Goal: Task Accomplishment & Management: Manage account settings

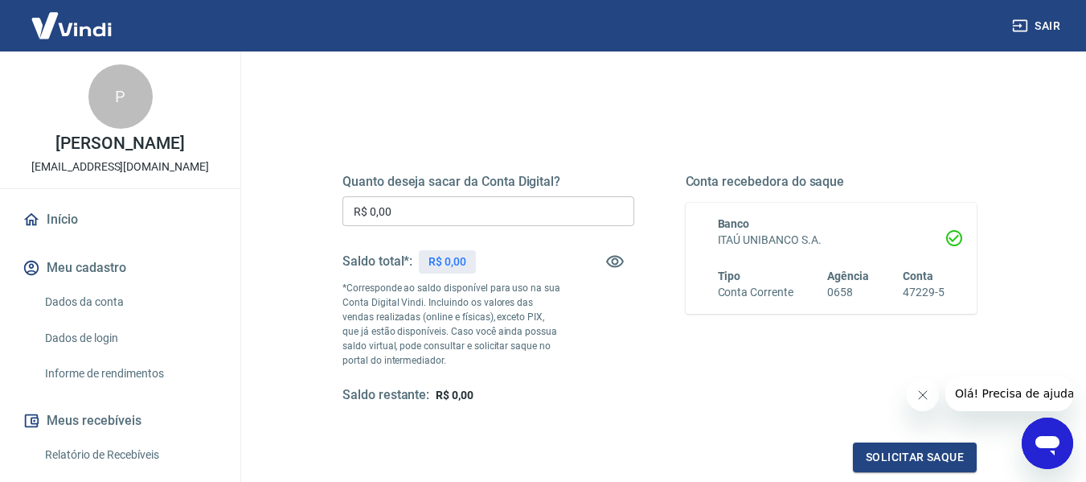
scroll to position [161, 0]
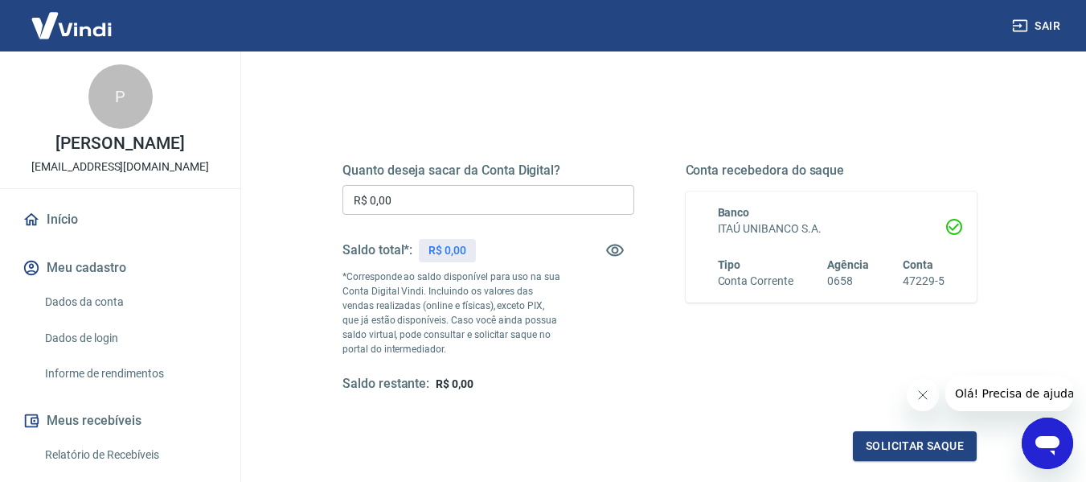
click at [67, 216] on link "Início" at bounding box center [120, 219] width 202 height 35
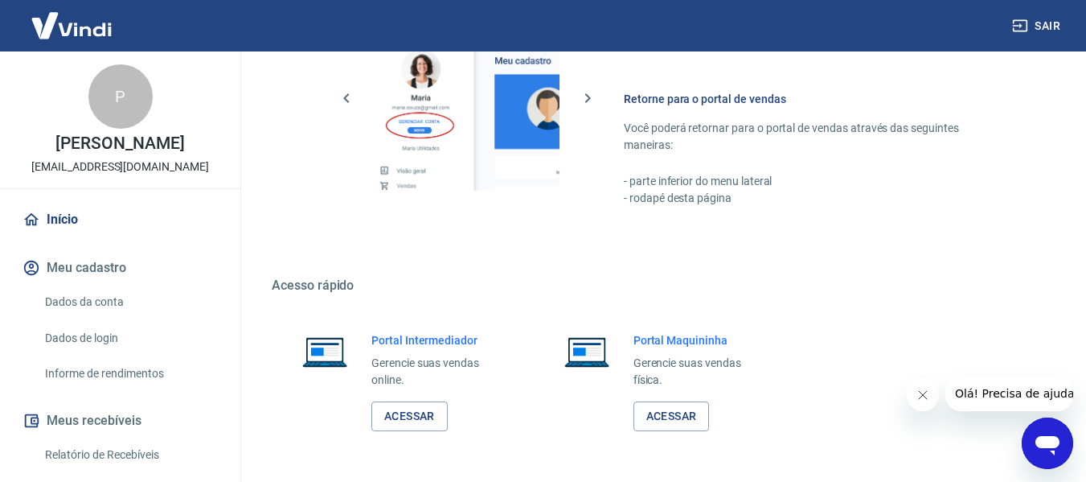
scroll to position [838, 0]
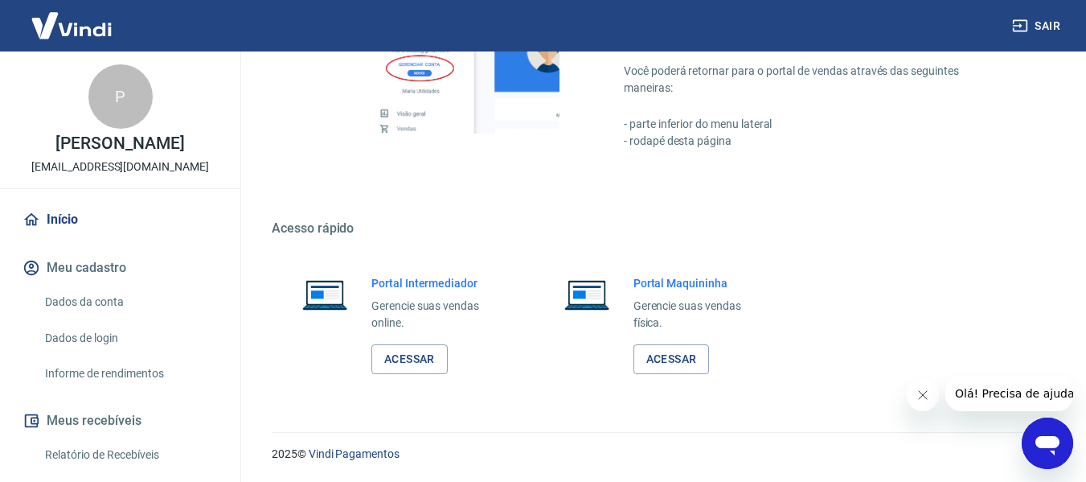
click at [80, 264] on button "Meu cadastro" at bounding box center [120, 267] width 202 height 35
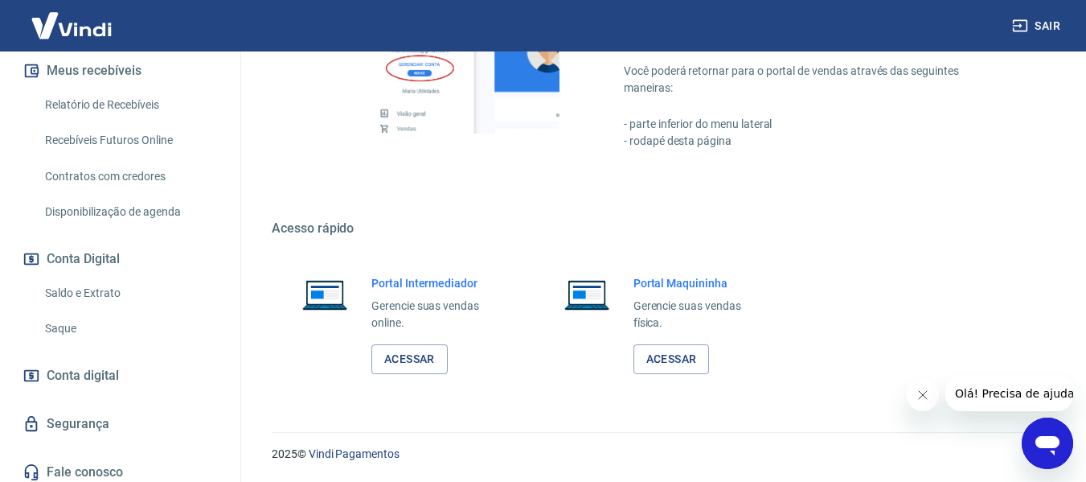
scroll to position [358, 0]
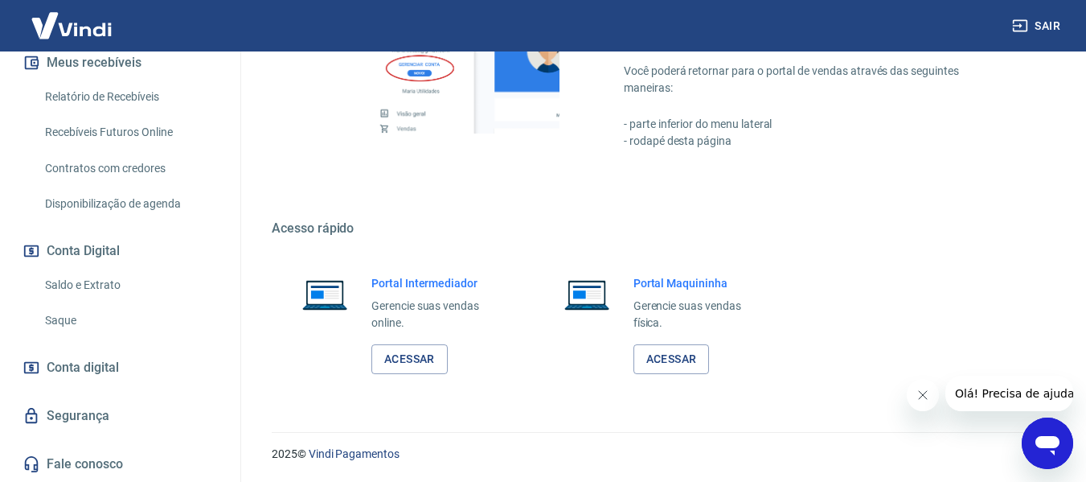
click at [85, 285] on link "Saldo e Extrato" at bounding box center [130, 285] width 183 height 33
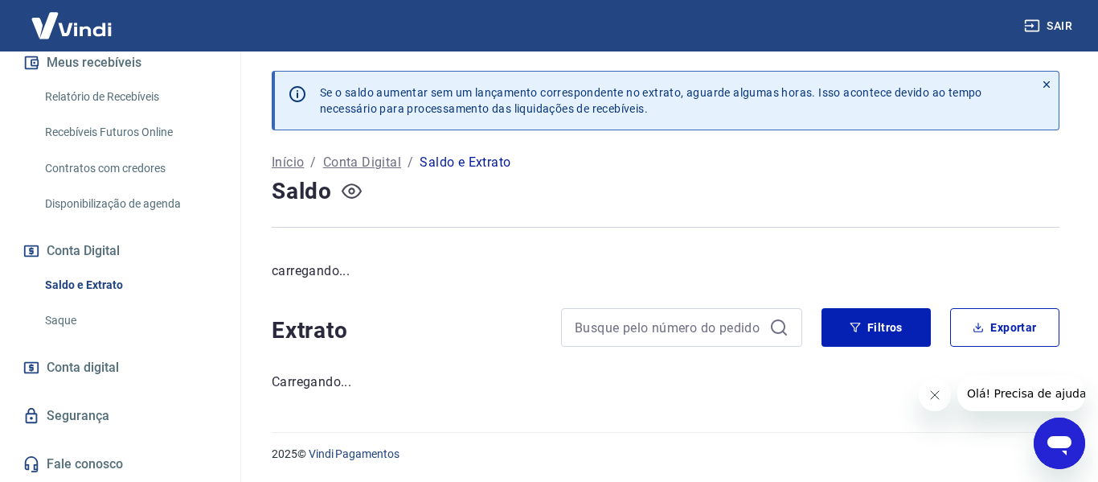
click at [351, 193] on icon "button" at bounding box center [351, 191] width 6 height 6
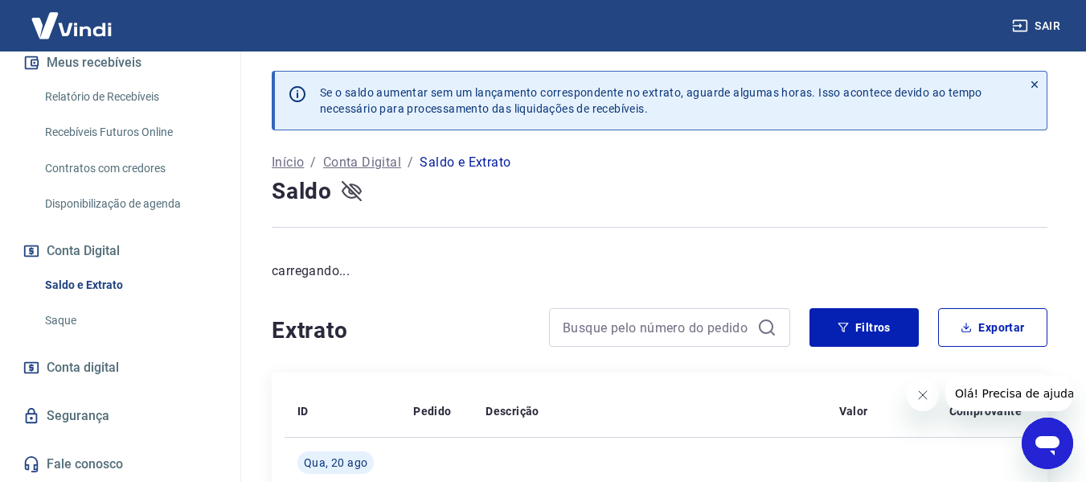
click at [351, 194] on icon "button" at bounding box center [352, 190] width 20 height 15
click at [351, 191] on icon "button" at bounding box center [352, 191] width 20 height 20
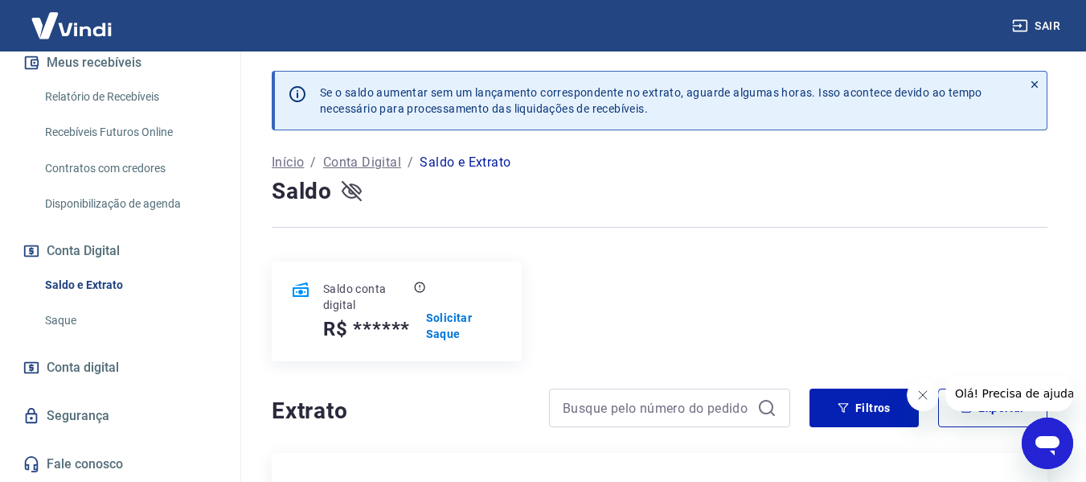
click at [355, 191] on icon "button" at bounding box center [352, 191] width 20 height 20
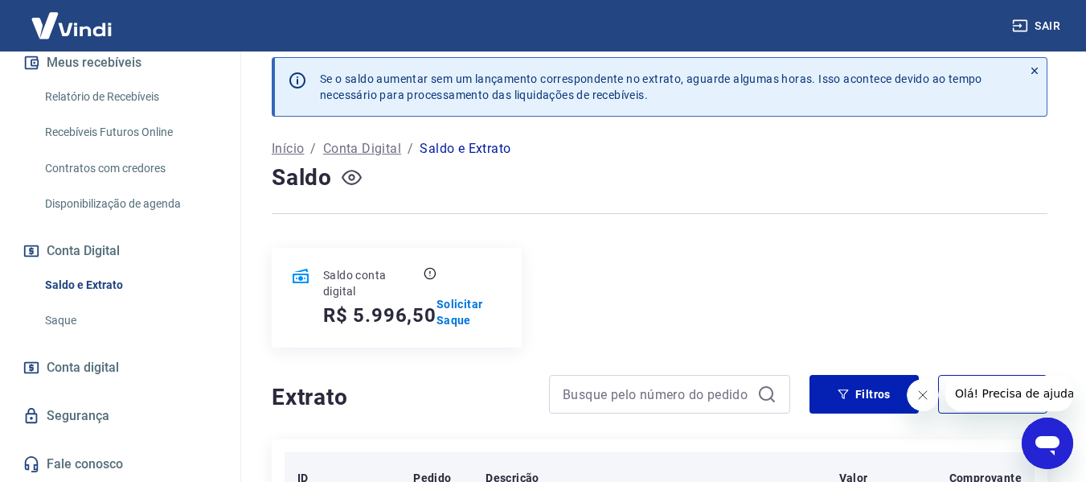
scroll to position [241, 0]
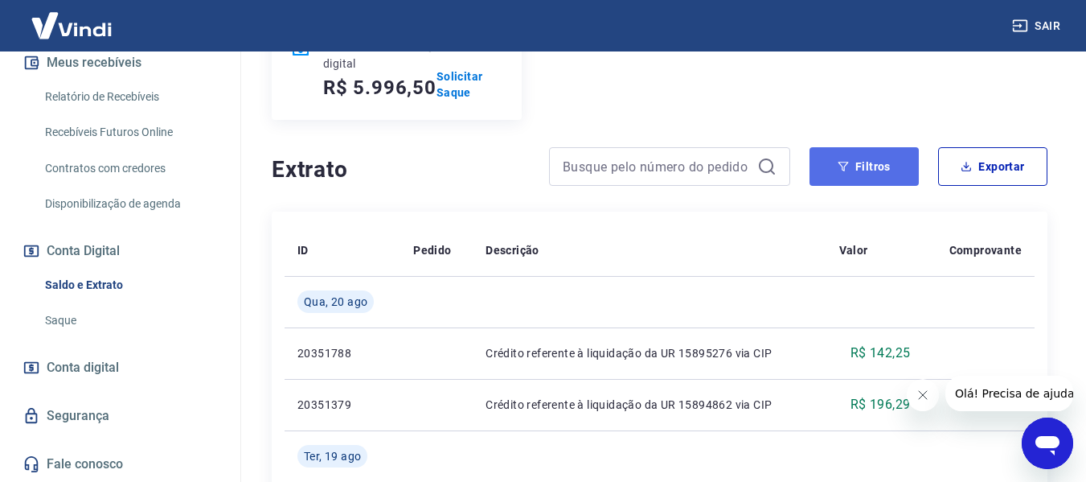
click at [862, 170] on button "Filtros" at bounding box center [864, 166] width 109 height 39
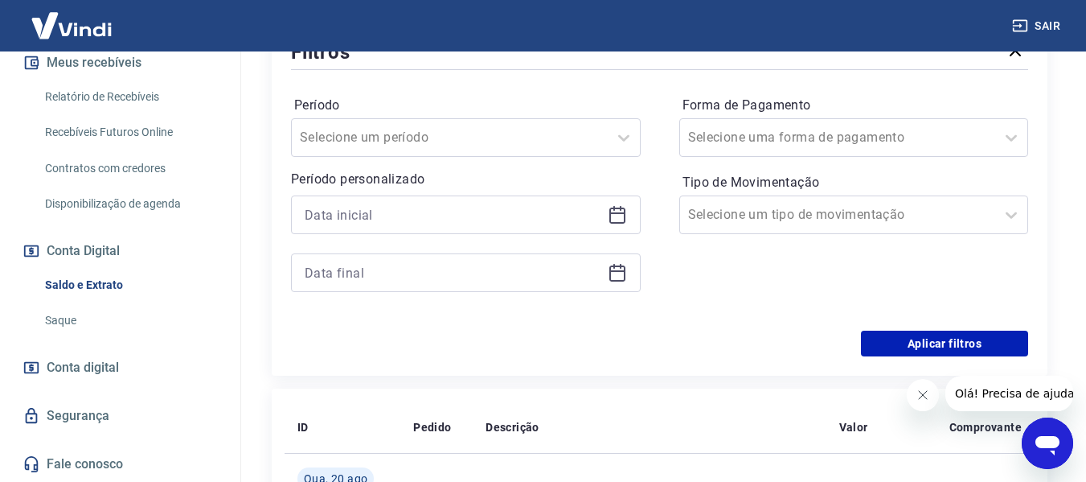
scroll to position [483, 0]
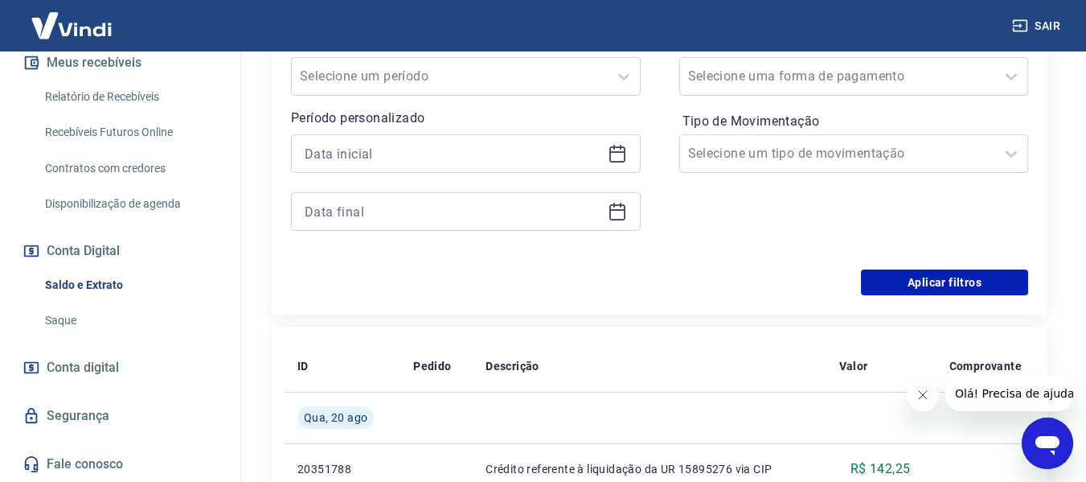
click at [611, 149] on icon at bounding box center [617, 153] width 19 height 19
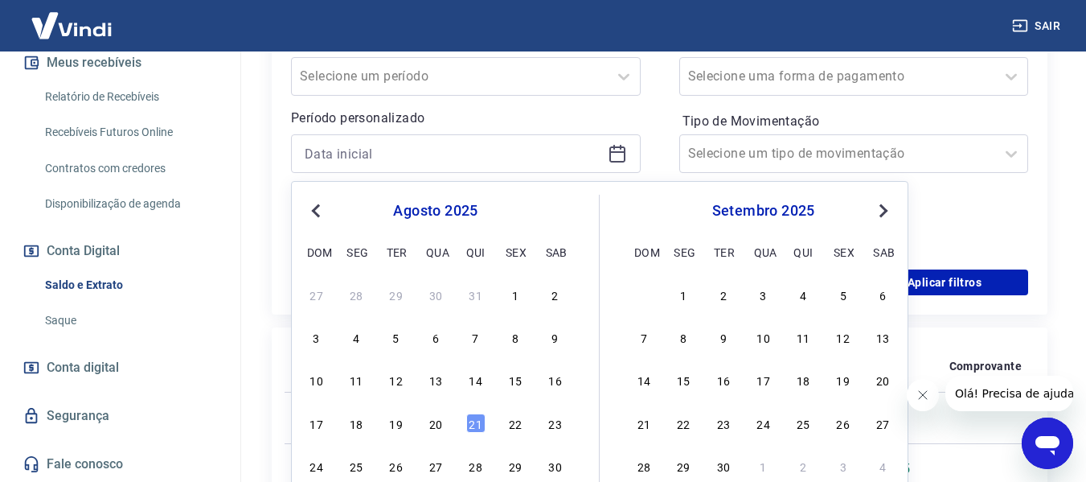
click at [318, 208] on span "Previous Month" at bounding box center [318, 210] width 0 height 18
click at [318, 207] on span "Previous Month" at bounding box center [318, 210] width 0 height 18
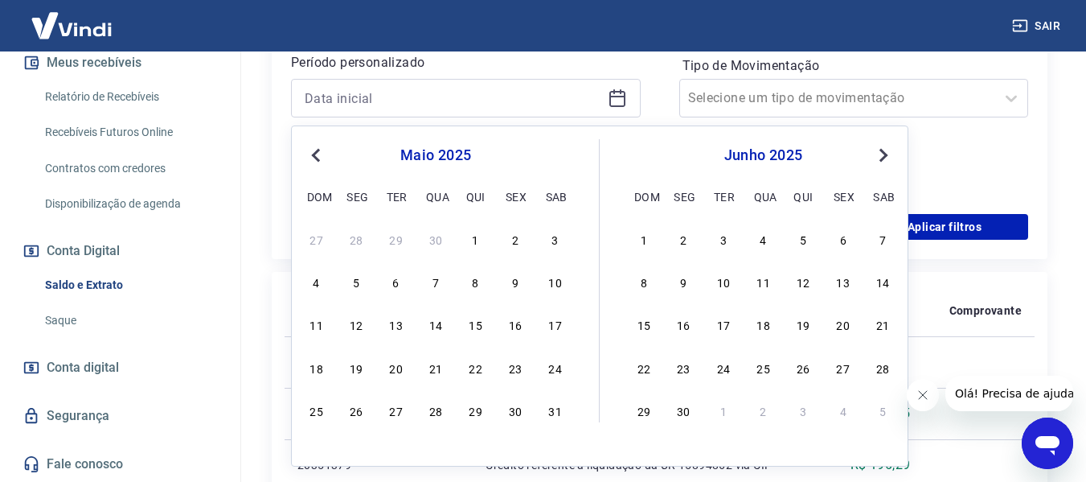
scroll to position [563, 0]
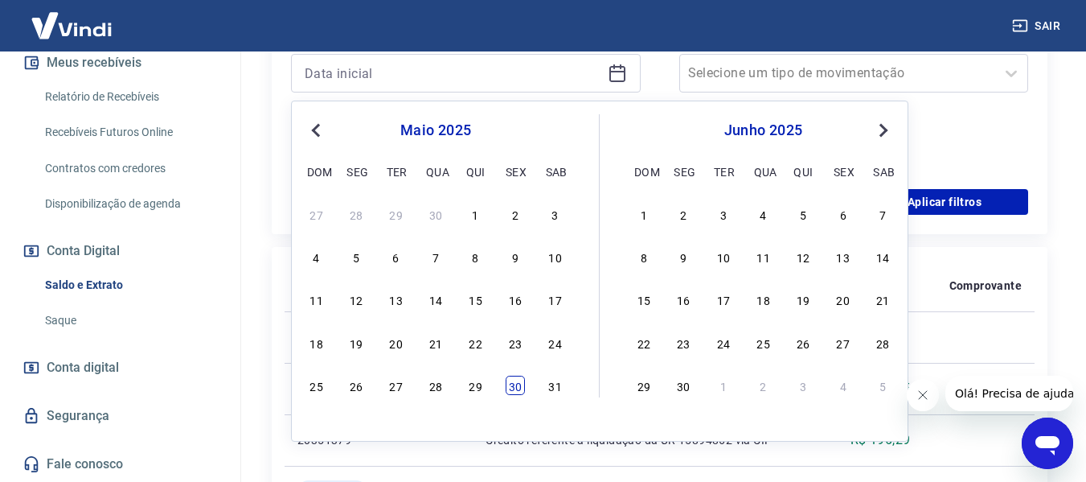
click at [522, 384] on div "30" at bounding box center [515, 385] width 19 height 19
type input "[DATE]"
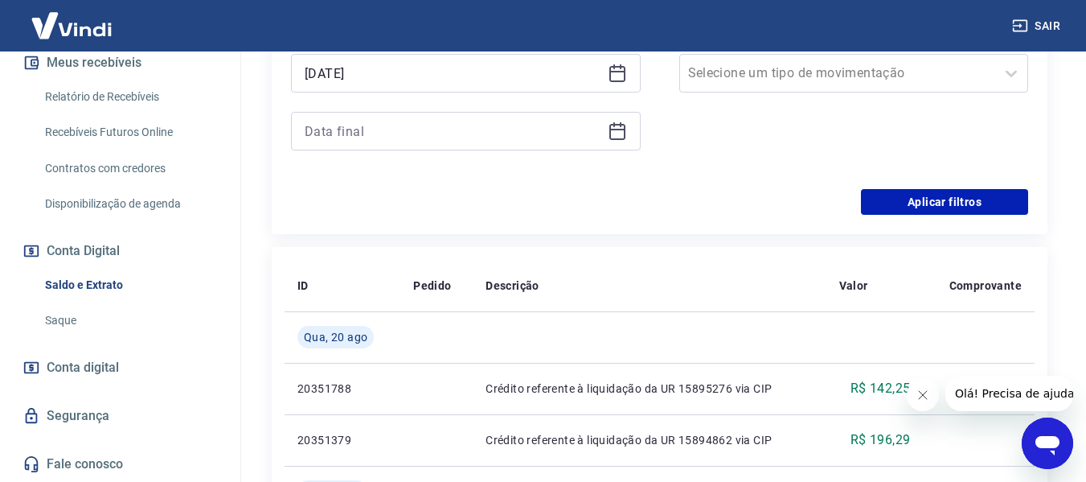
click at [620, 129] on icon at bounding box center [617, 130] width 19 height 19
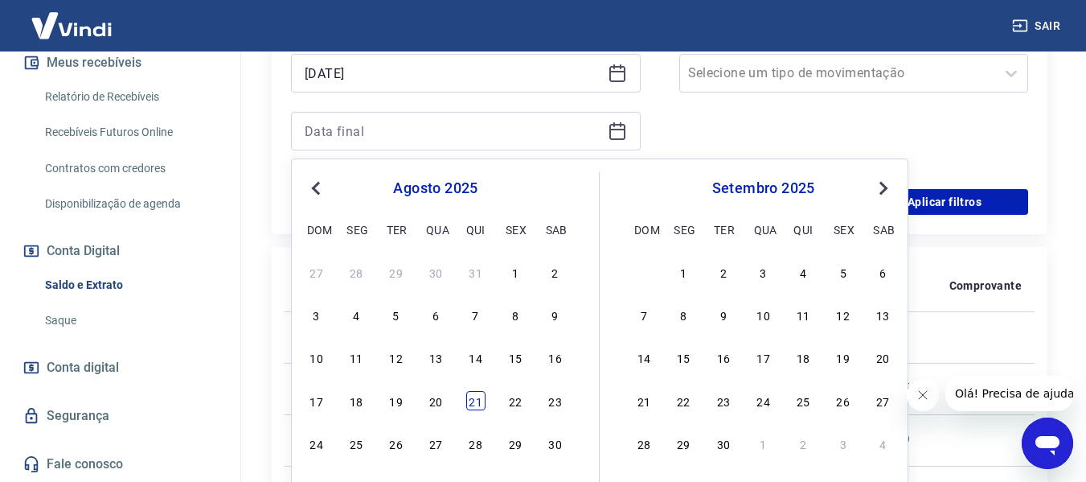
click at [470, 404] on div "21" at bounding box center [475, 400] width 19 height 19
type input "[DATE]"
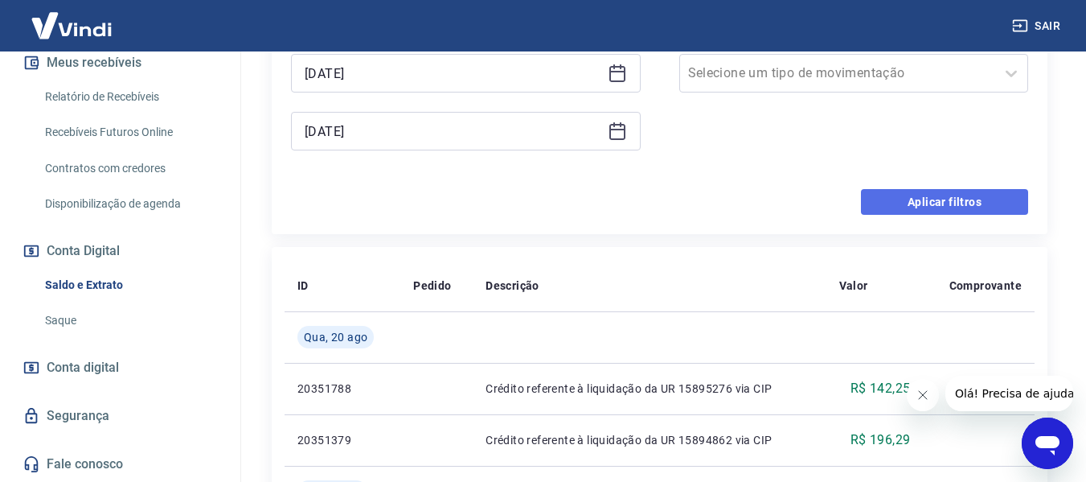
click at [928, 201] on button "Aplicar filtros" at bounding box center [944, 202] width 167 height 26
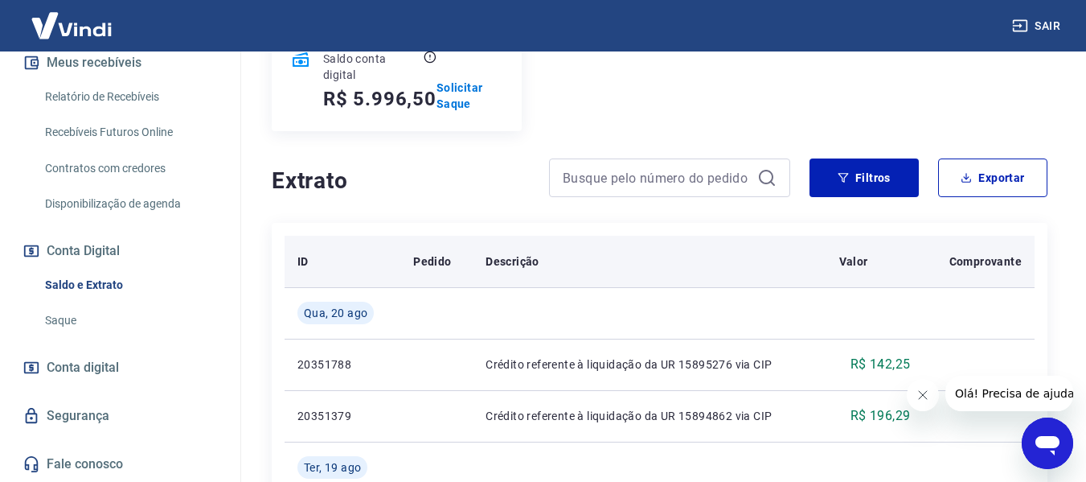
scroll to position [241, 0]
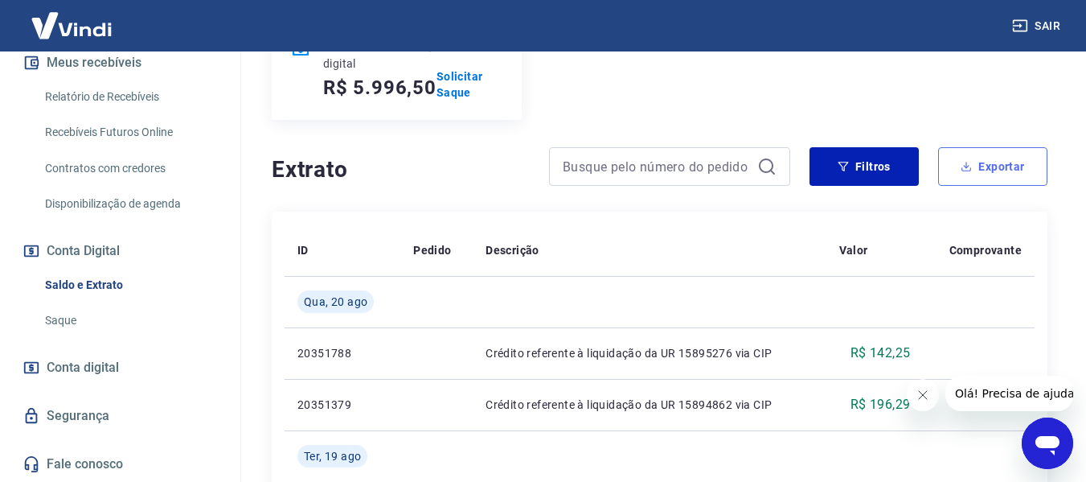
click at [984, 169] on button "Exportar" at bounding box center [992, 166] width 109 height 39
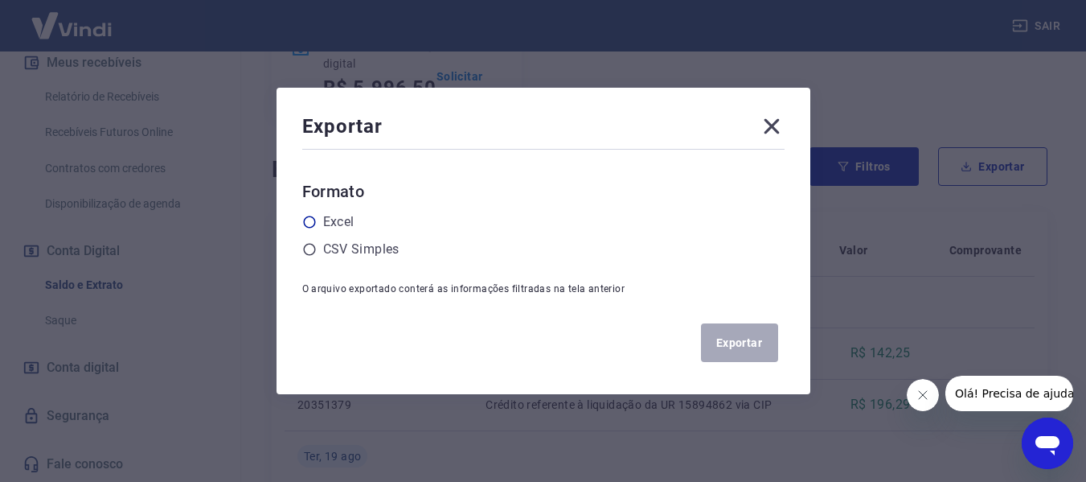
click at [317, 220] on icon at bounding box center [309, 222] width 14 height 14
click at [0, 0] on input "radio" at bounding box center [0, 0] width 0 height 0
click at [717, 345] on button "Exportar" at bounding box center [739, 342] width 77 height 39
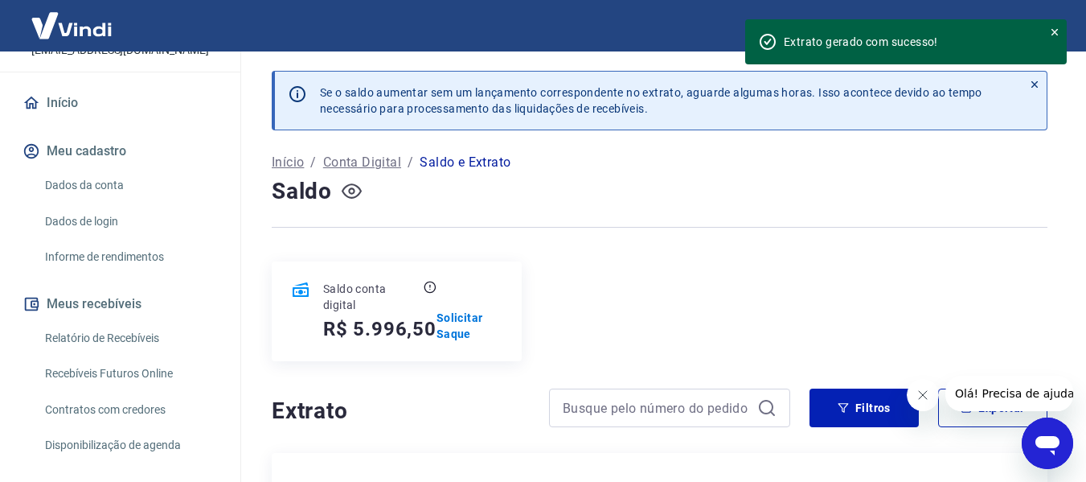
scroll to position [277, 0]
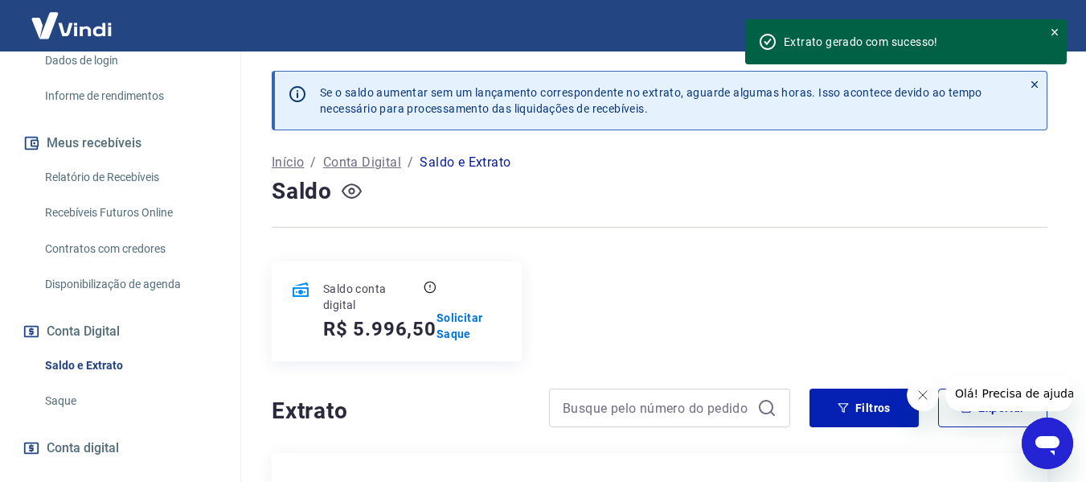
click at [113, 176] on link "Relatório de Recebíveis" at bounding box center [130, 177] width 183 height 33
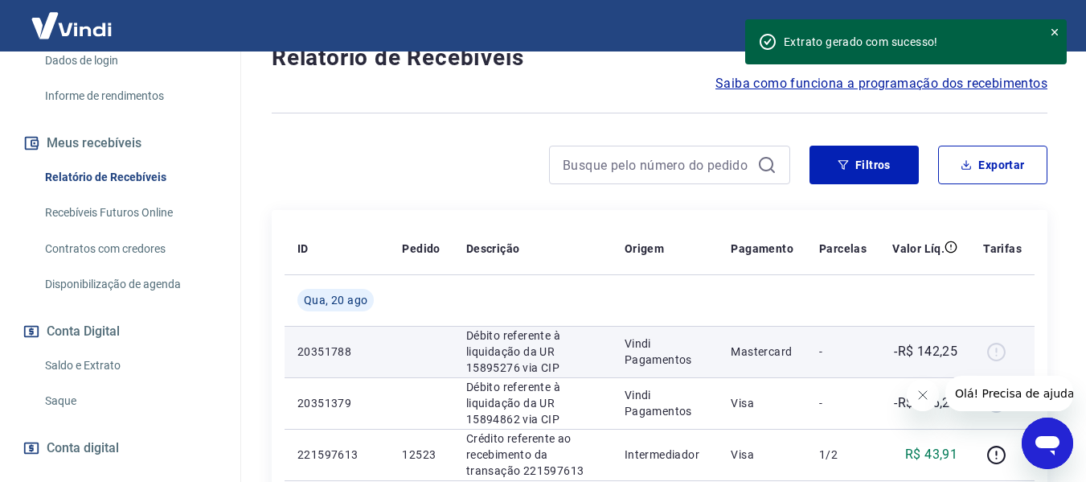
scroll to position [161, 0]
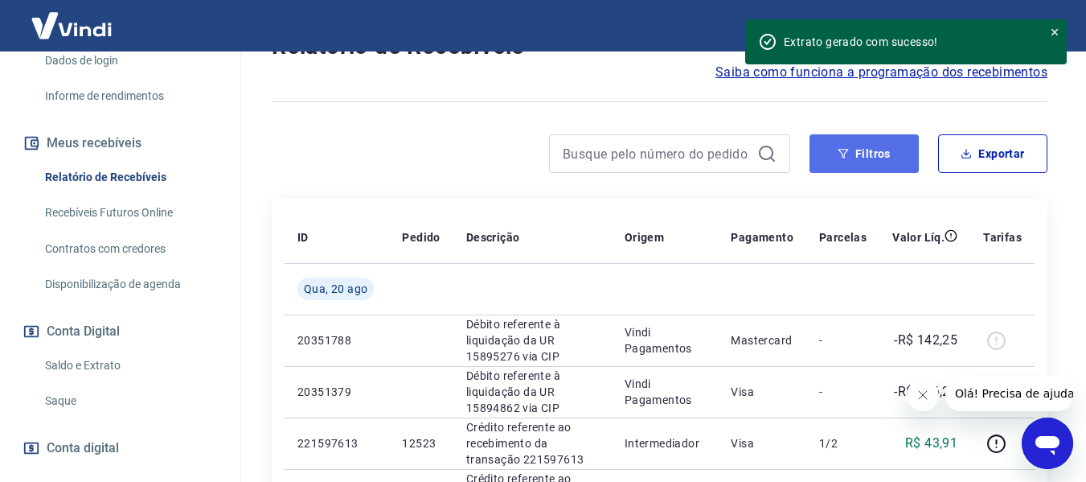
click at [880, 157] on button "Filtros" at bounding box center [864, 153] width 109 height 39
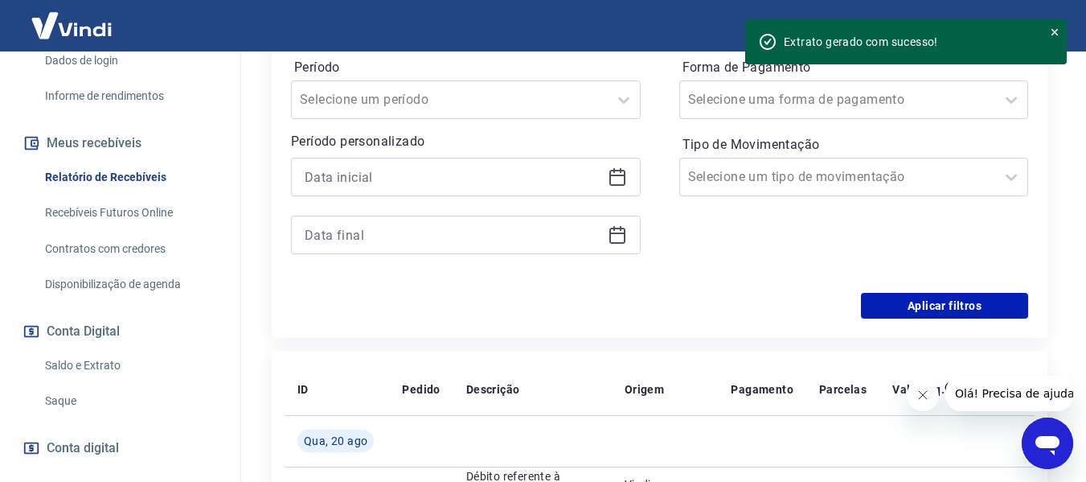
scroll to position [402, 0]
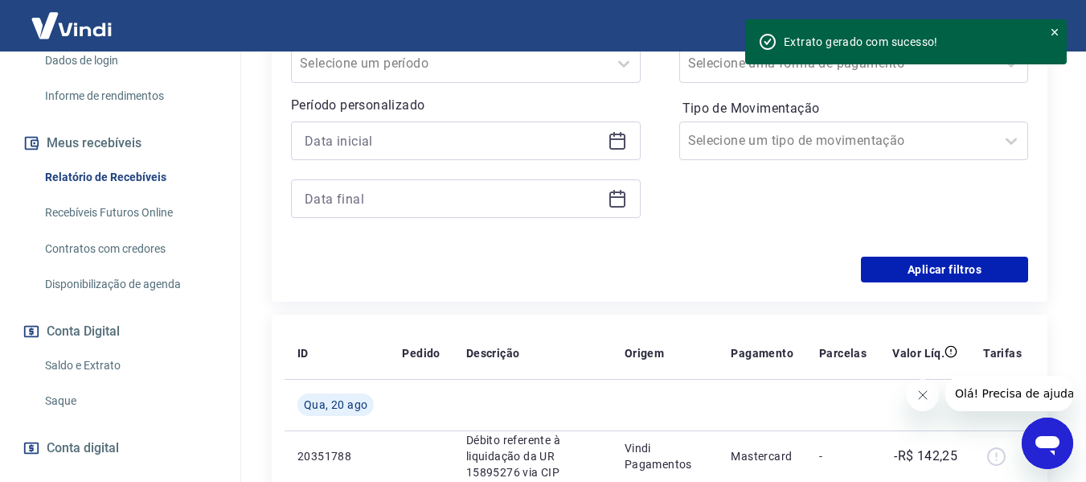
click at [613, 146] on icon at bounding box center [617, 140] width 19 height 19
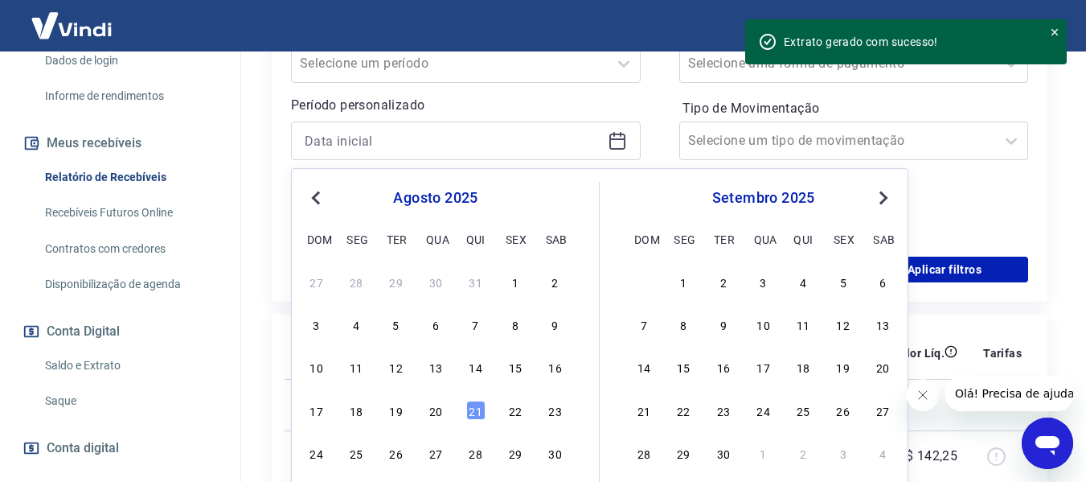
click at [307, 198] on button "Previous Month" at bounding box center [315, 197] width 19 height 19
click at [311, 195] on button "Previous Month" at bounding box center [315, 197] width 19 height 19
click at [312, 195] on button "Previous Month" at bounding box center [315, 197] width 19 height 19
click at [515, 452] on div "30" at bounding box center [515, 452] width 19 height 19
type input "[DATE]"
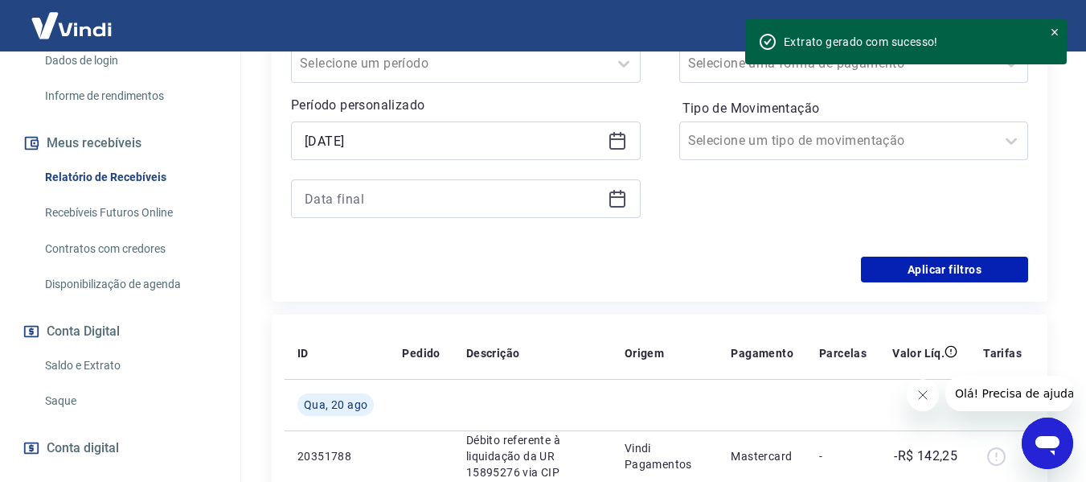
click at [609, 199] on icon at bounding box center [617, 198] width 19 height 19
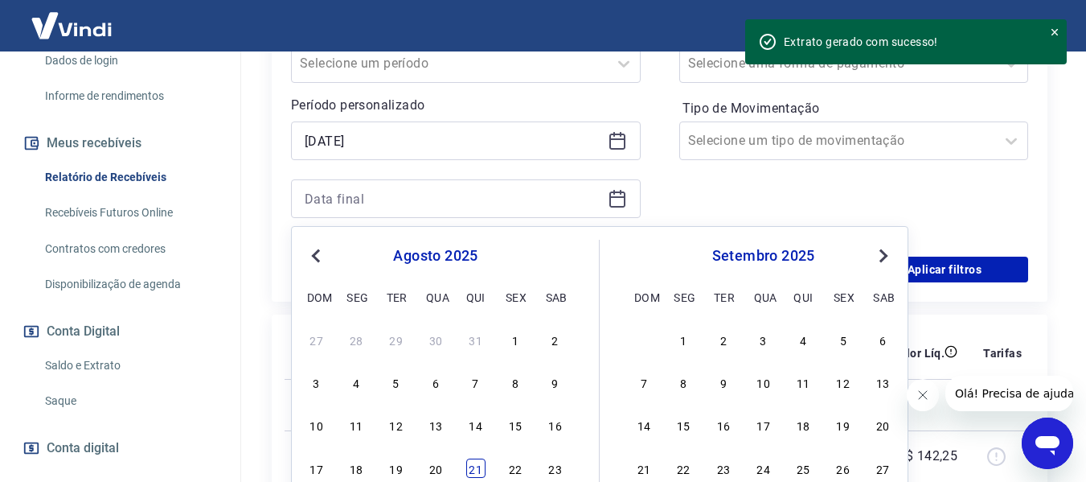
click at [475, 468] on div "21" at bounding box center [475, 467] width 19 height 19
type input "[DATE]"
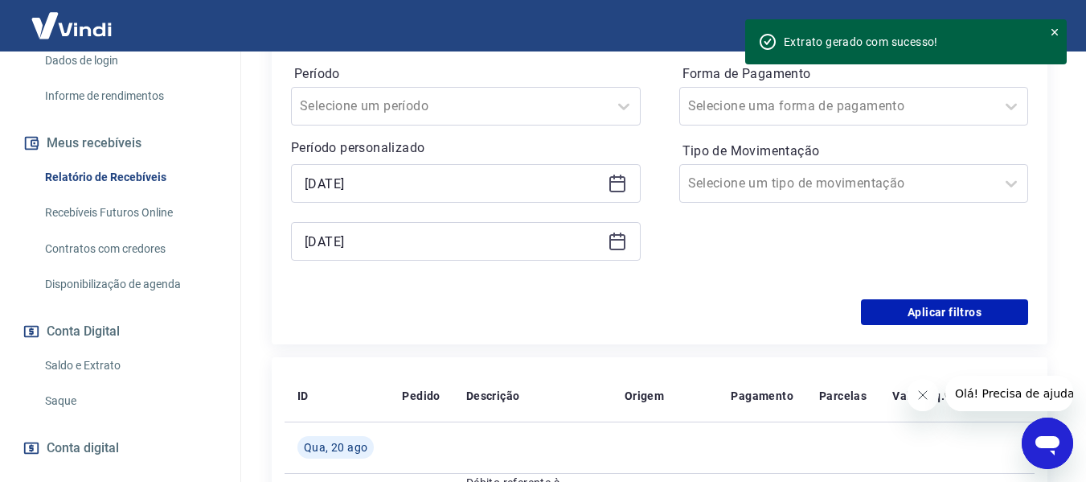
scroll to position [322, 0]
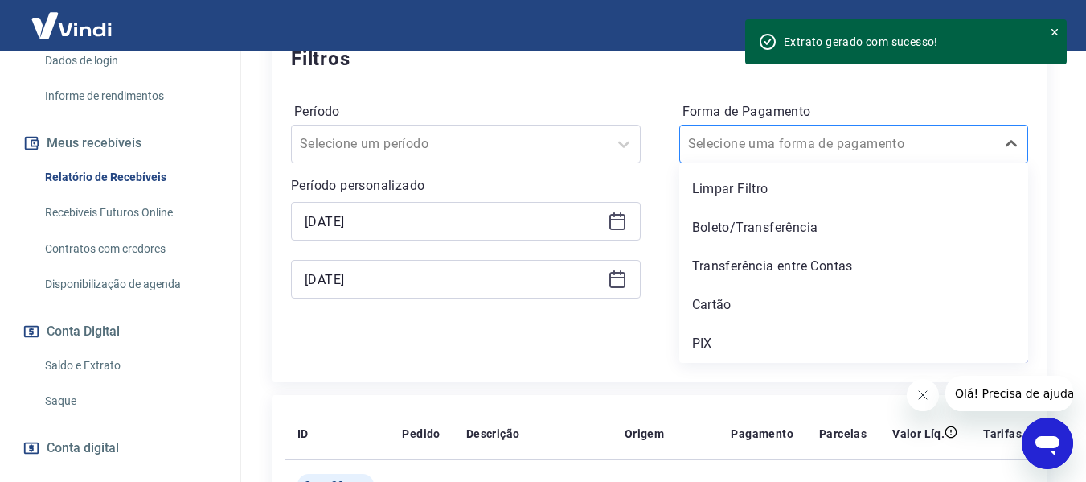
click at [779, 142] on input "Forma de Pagamento" at bounding box center [769, 143] width 162 height 19
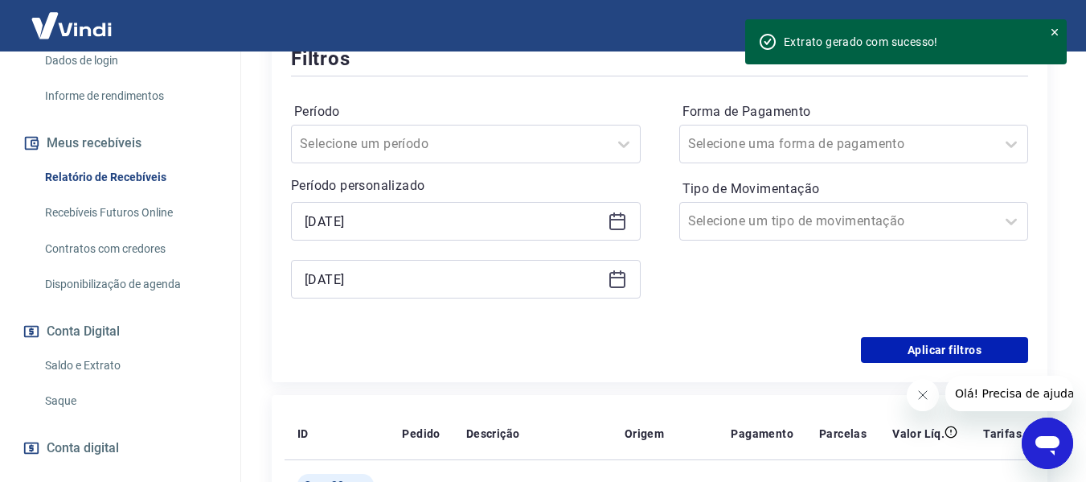
click at [803, 218] on input "Tipo de Movimentação" at bounding box center [769, 220] width 162 height 19
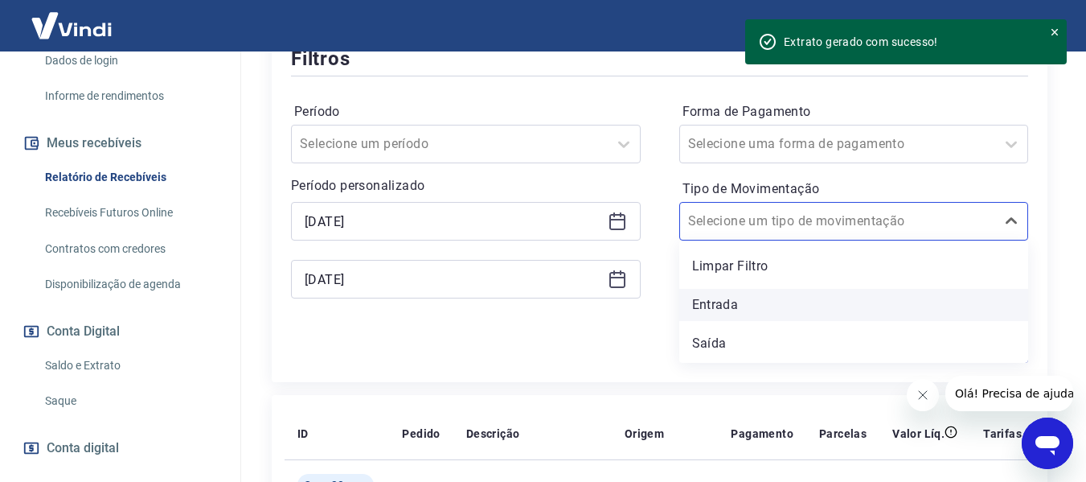
click at [723, 301] on div "Entrada" at bounding box center [855, 305] width 350 height 32
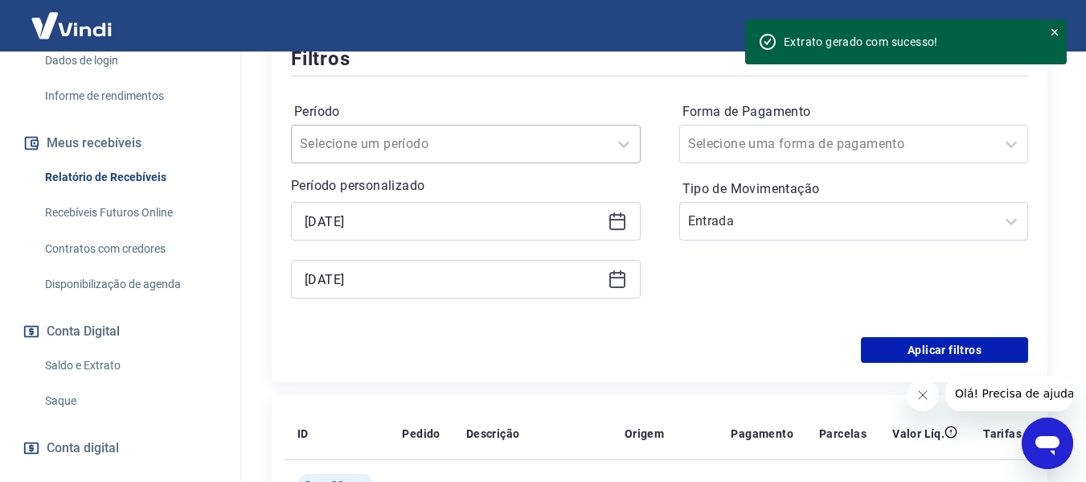
click at [491, 142] on div at bounding box center [450, 144] width 300 height 23
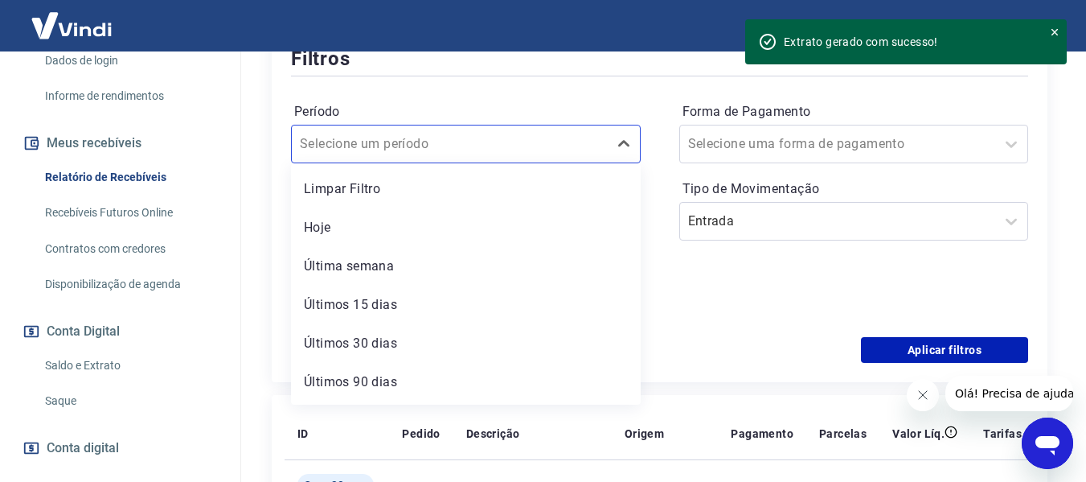
click at [518, 95] on div "Período option Limpar Filtro focused, 1 of 7. 7 results available. Use Up and D…" at bounding box center [659, 208] width 737 height 257
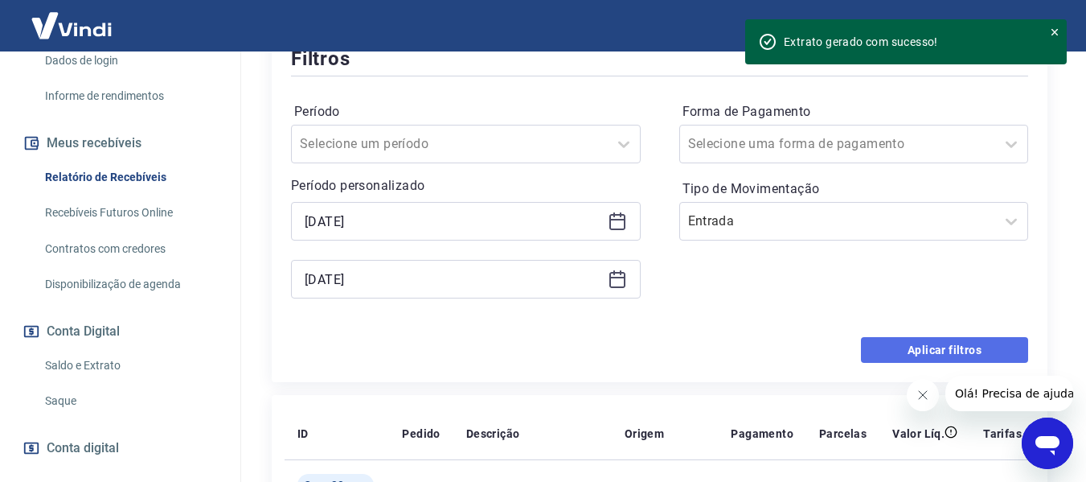
click at [914, 343] on button "Aplicar filtros" at bounding box center [944, 350] width 167 height 26
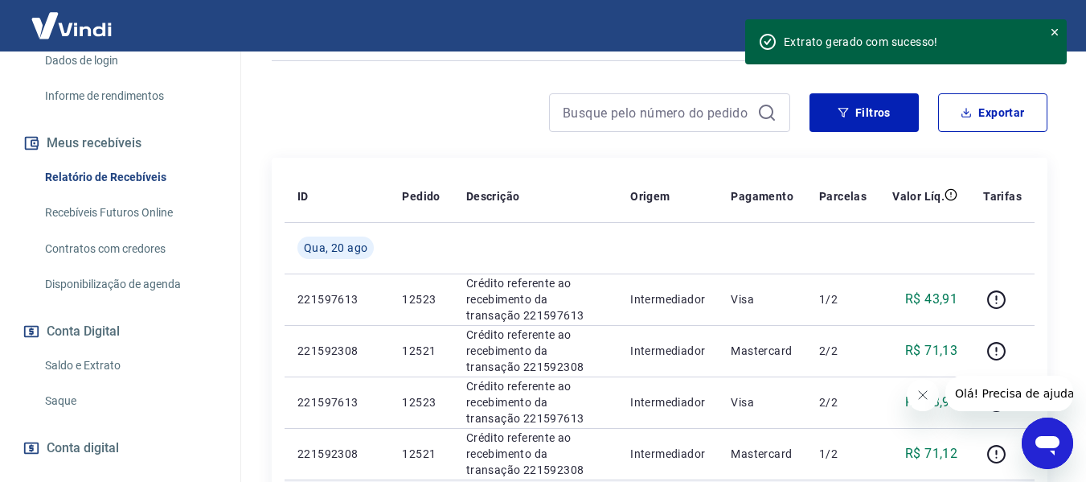
scroll to position [161, 0]
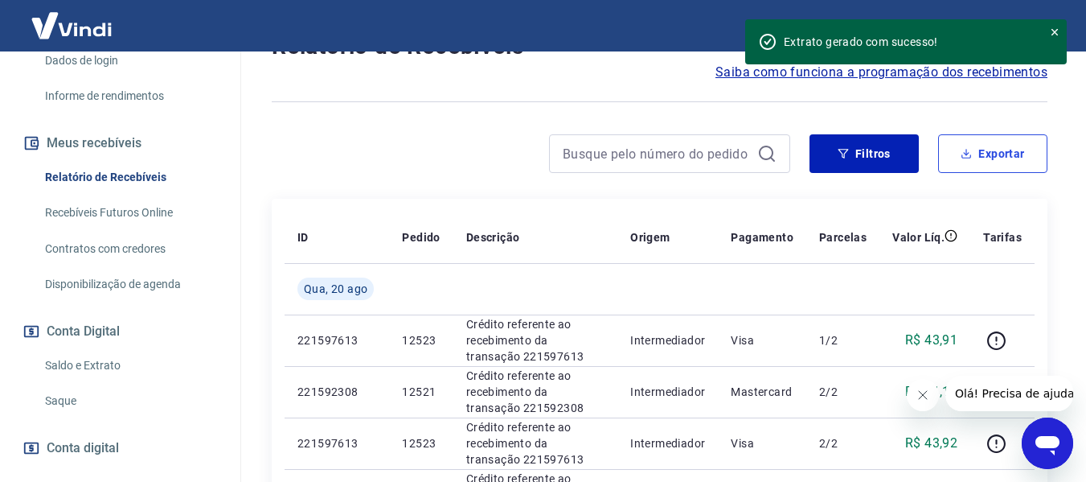
click at [1012, 151] on button "Exportar" at bounding box center [992, 153] width 109 height 39
type input "[DATE]"
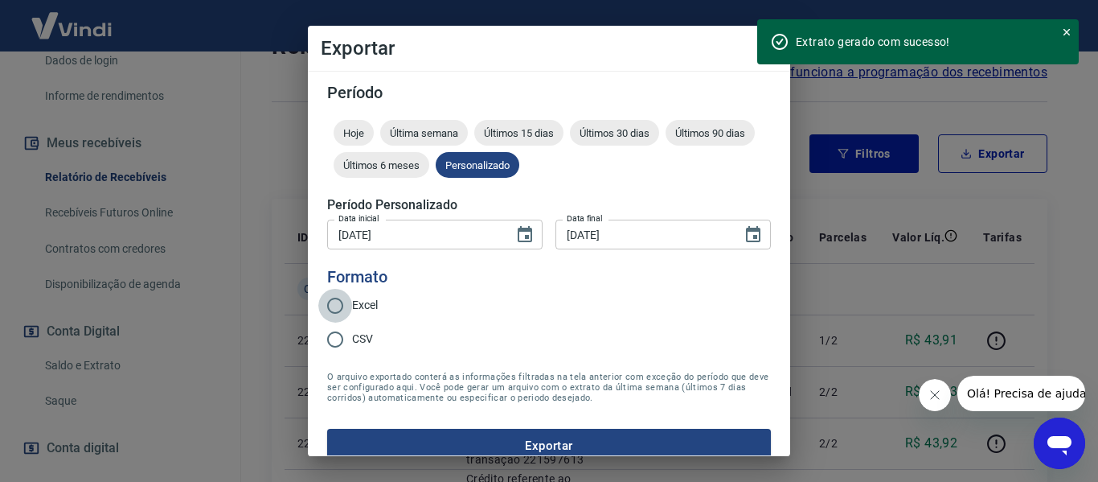
click at [330, 306] on input "Excel" at bounding box center [335, 306] width 34 height 34
radio input "true"
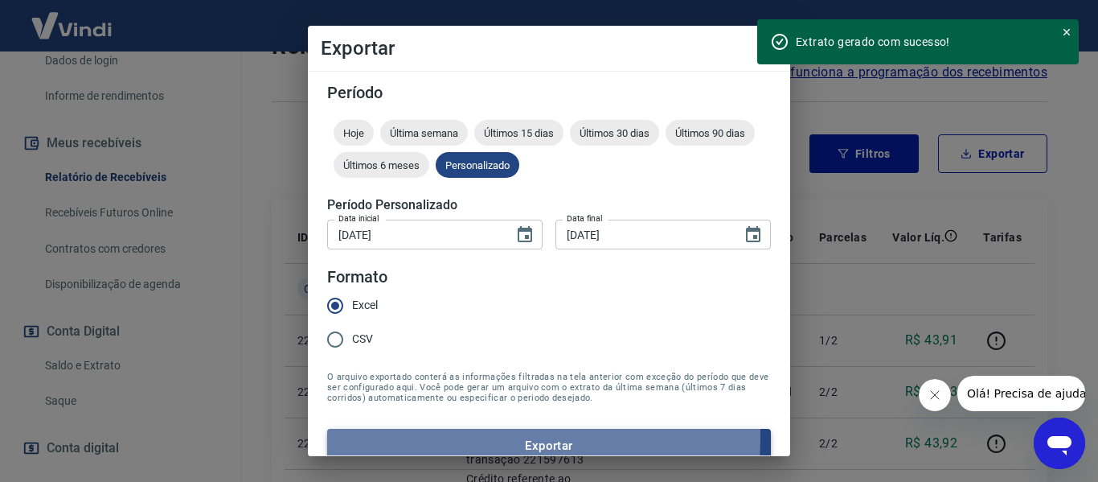
click at [388, 435] on button "Exportar" at bounding box center [549, 446] width 444 height 34
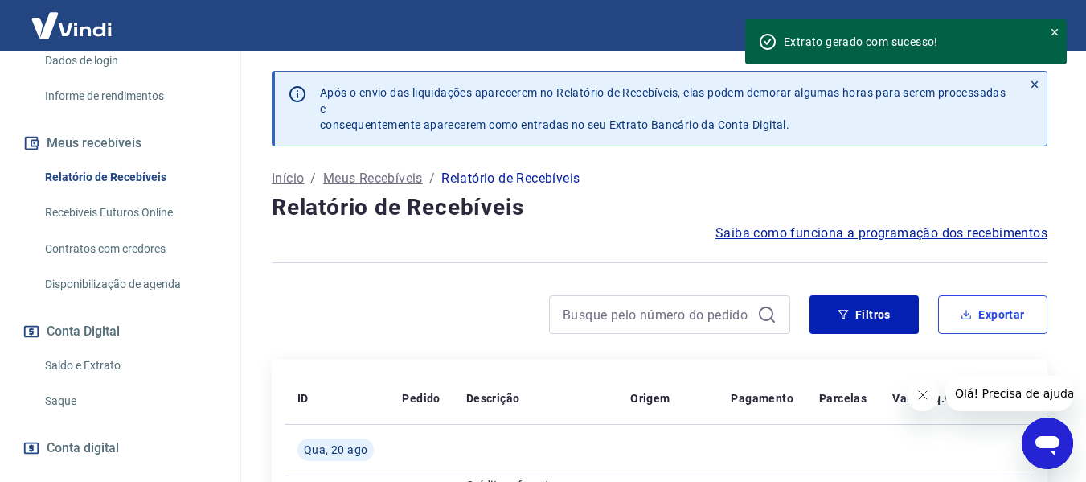
scroll to position [358, 0]
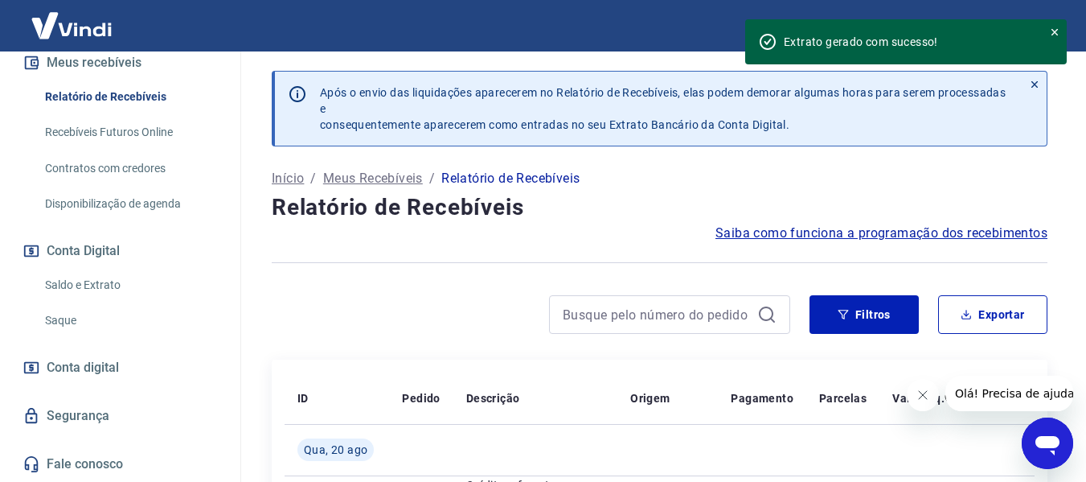
click at [95, 278] on link "Saldo e Extrato" at bounding box center [130, 285] width 183 height 33
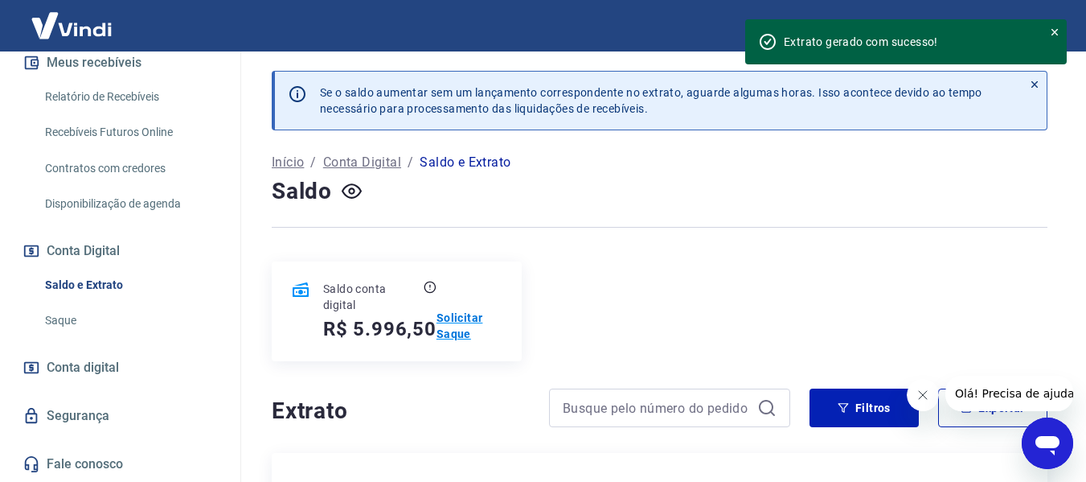
click at [453, 334] on p "Solicitar Saque" at bounding box center [470, 326] width 66 height 32
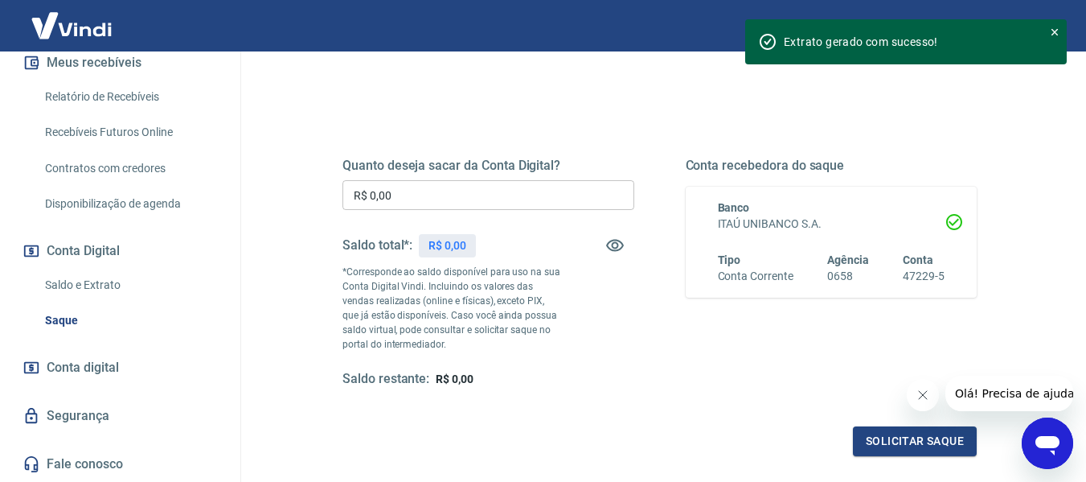
scroll to position [241, 0]
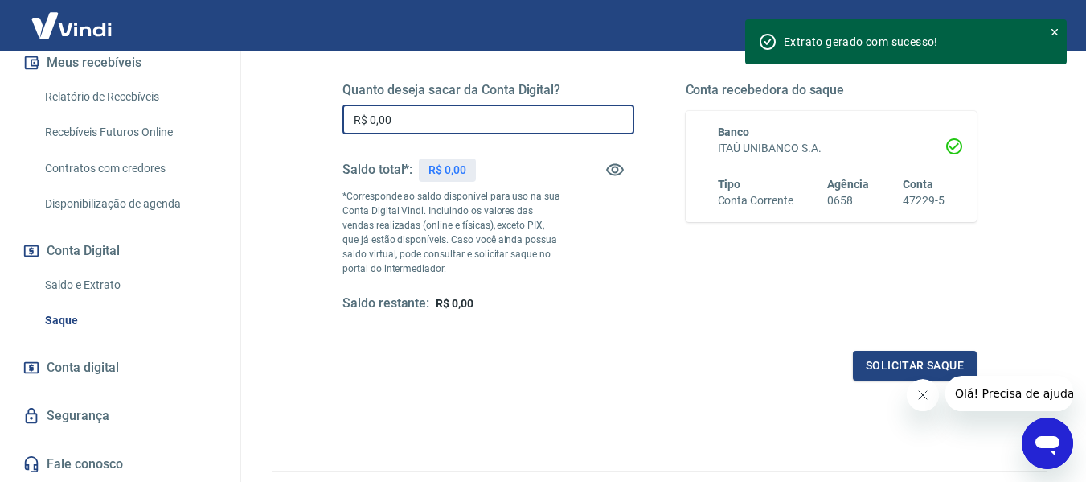
click at [460, 124] on input "R$ 0,00" at bounding box center [489, 120] width 292 height 30
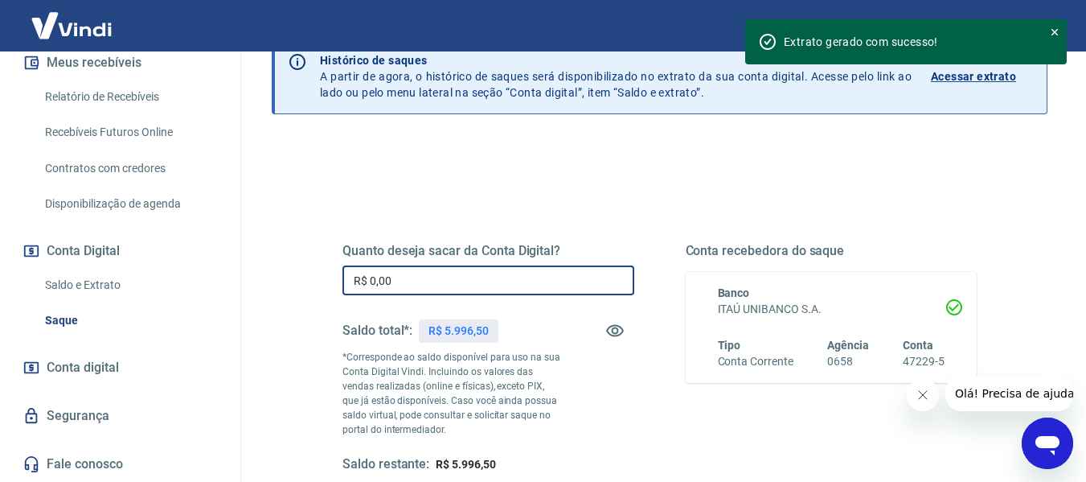
scroll to position [0, 0]
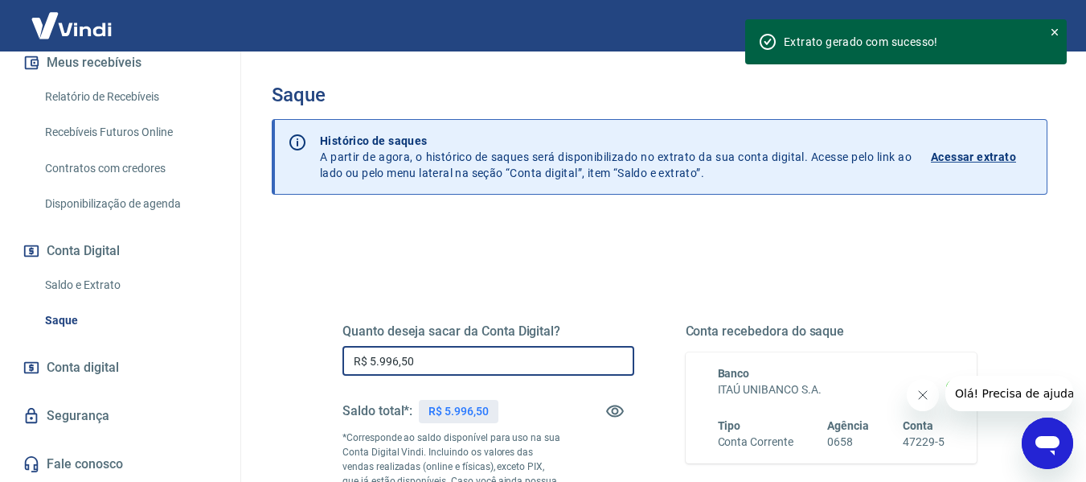
type input "R$ 5.996,50"
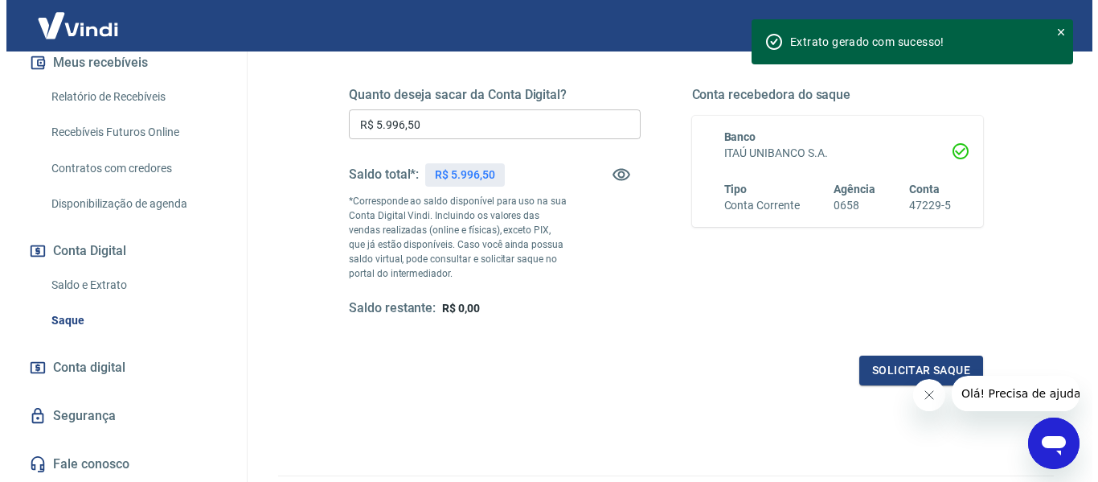
scroll to position [241, 0]
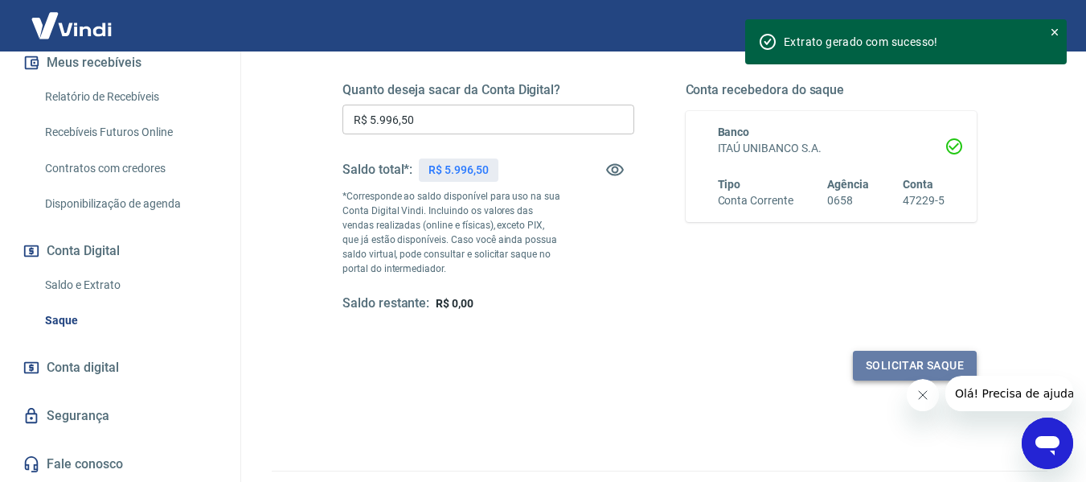
click at [909, 357] on button "Solicitar saque" at bounding box center [915, 366] width 124 height 30
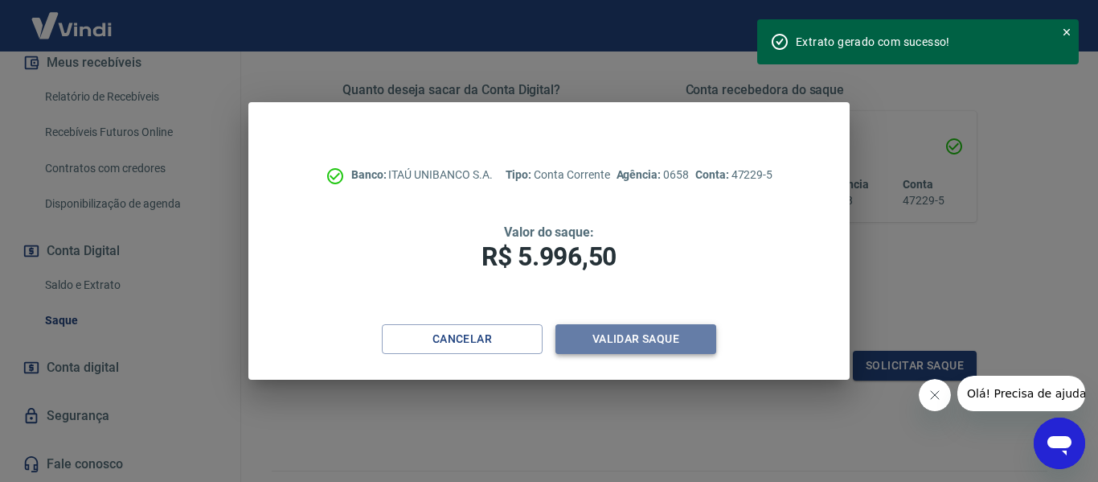
click at [635, 340] on button "Validar saque" at bounding box center [636, 339] width 161 height 30
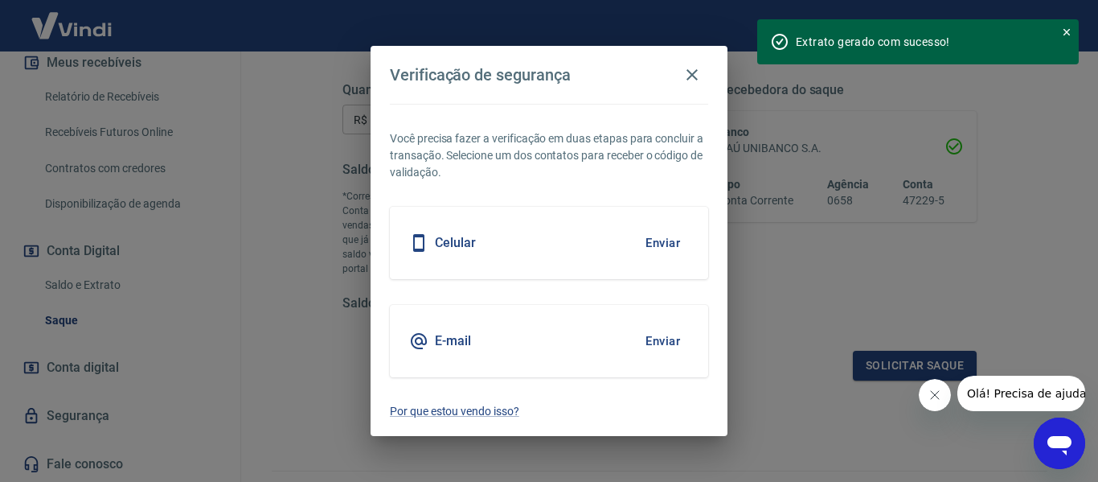
click at [556, 255] on div "Celular Enviar" at bounding box center [549, 243] width 318 height 72
click at [675, 242] on button "Enviar" at bounding box center [663, 243] width 52 height 34
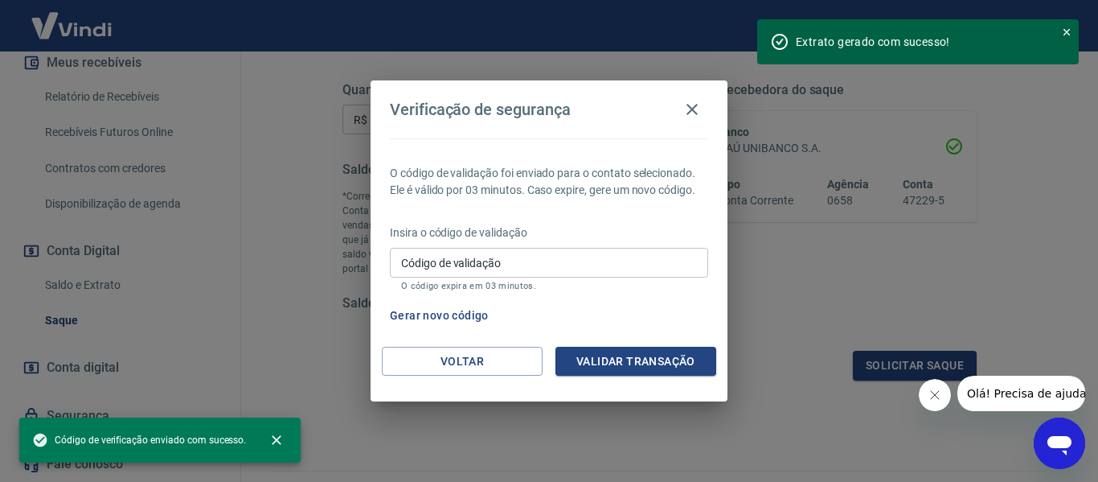
click at [536, 264] on input "Código de validação" at bounding box center [549, 263] width 318 height 30
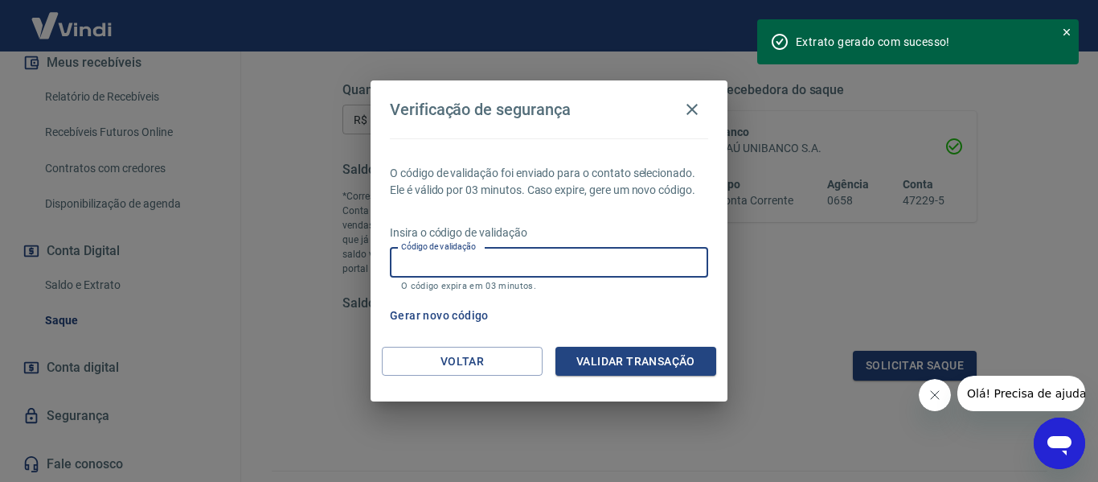
click at [501, 268] on input "Código de validação" at bounding box center [549, 263] width 318 height 30
drag, startPoint x: 520, startPoint y: 258, endPoint x: 528, endPoint y: 253, distance: 8.7
click at [523, 258] on input "Código de validação" at bounding box center [549, 263] width 318 height 30
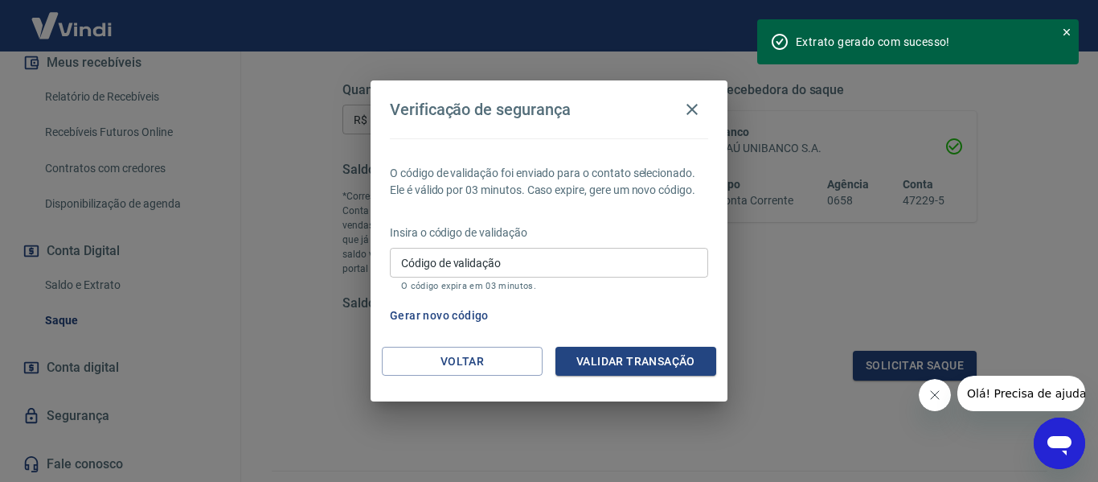
click at [589, 229] on p "Insira o código de validação" at bounding box center [549, 232] width 318 height 17
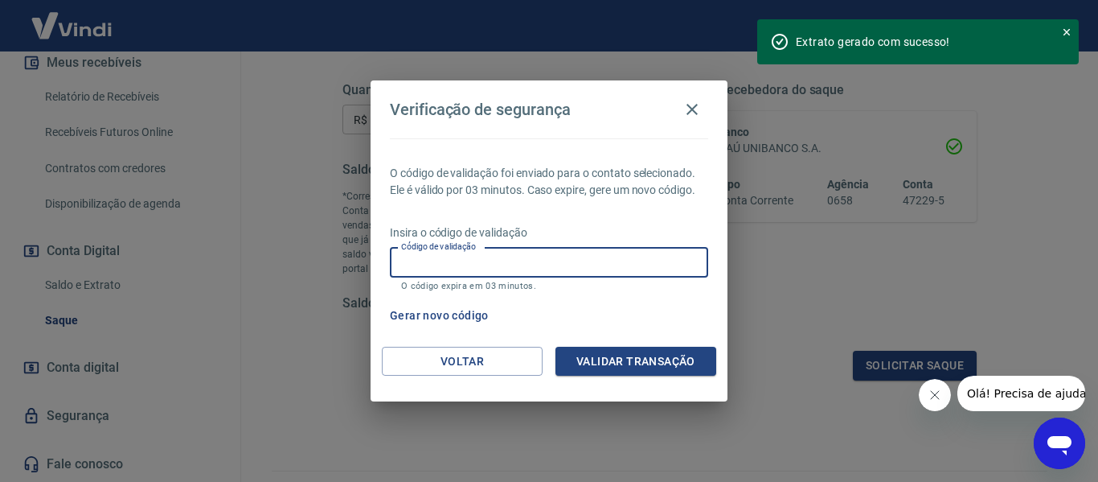
click at [568, 255] on input "Código de validação" at bounding box center [549, 263] width 318 height 30
type input "284117"
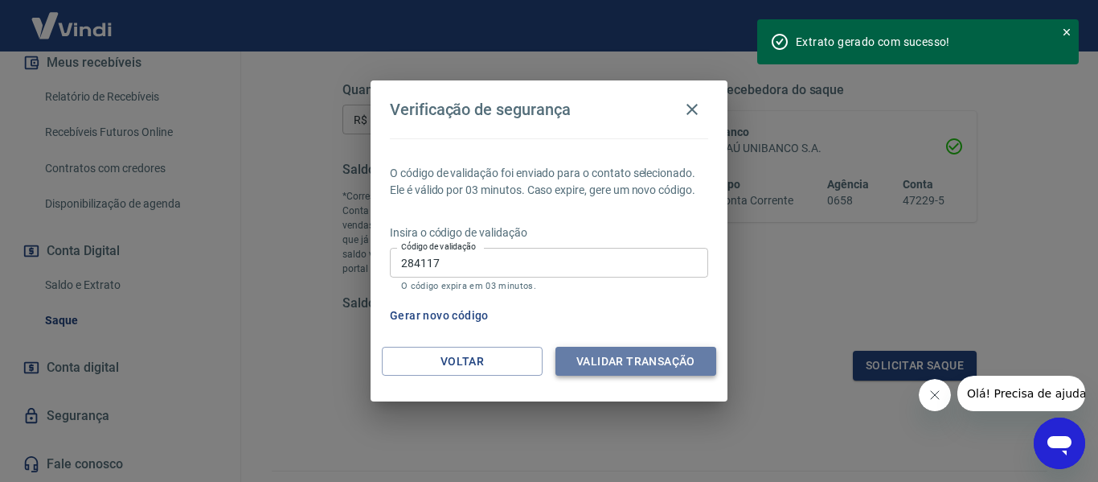
click at [630, 361] on button "Validar transação" at bounding box center [636, 362] width 161 height 30
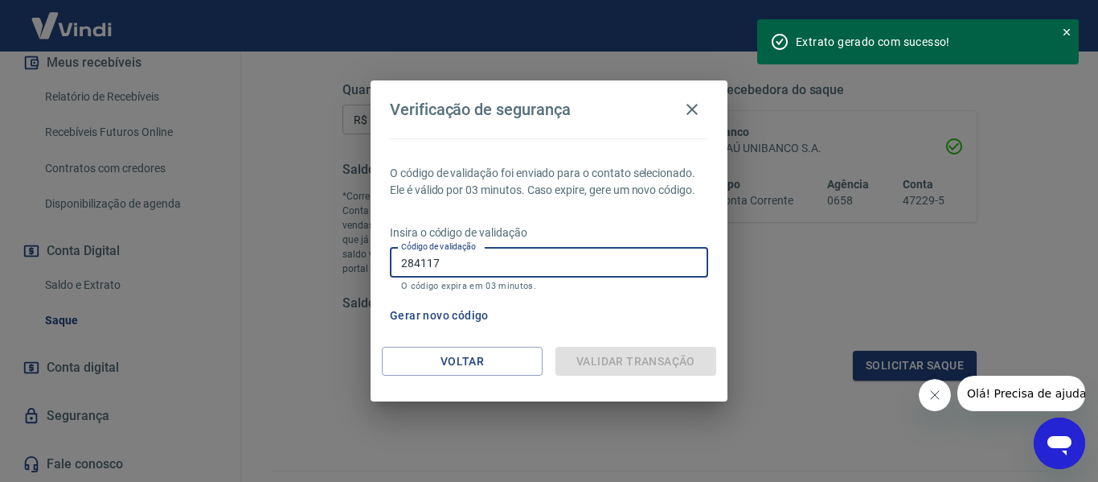
click at [475, 263] on input "284117" at bounding box center [549, 263] width 318 height 30
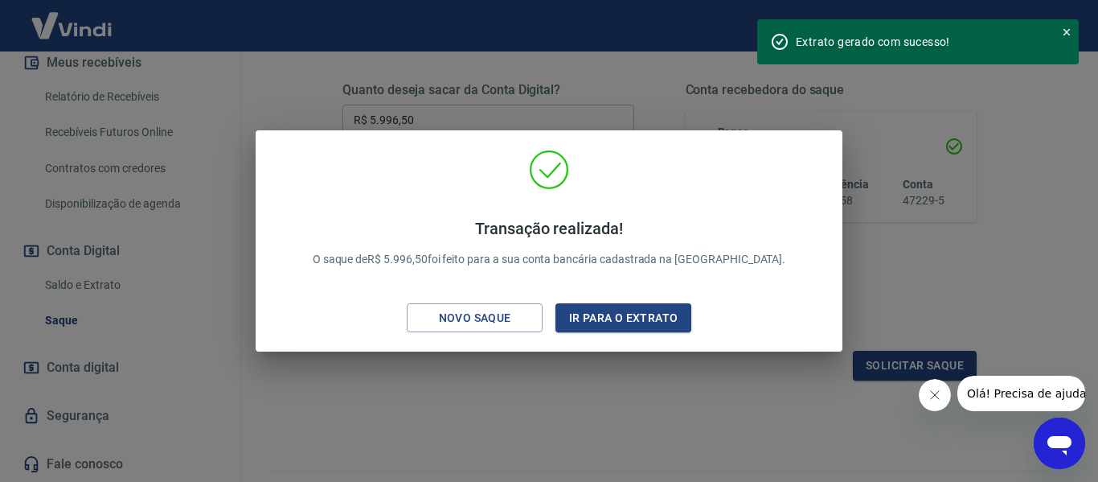
click at [396, 383] on div "Transação realizada! O saque de R$ 5.996,50 foi feito para a sua conta bancária…" at bounding box center [549, 241] width 1098 height 482
